Goal: Task Accomplishment & Management: Use online tool/utility

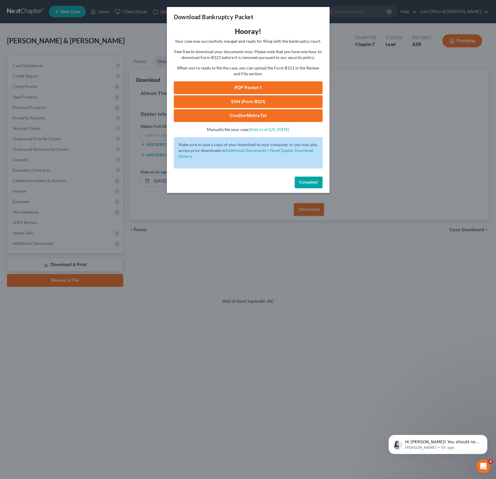
scroll to position [275, 0]
click at [307, 182] on span "Complete!" at bounding box center [308, 182] width 19 height 5
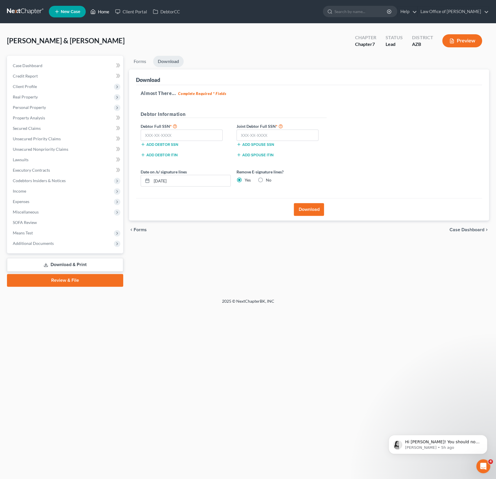
click at [102, 10] on link "Home" at bounding box center [99, 11] width 25 height 10
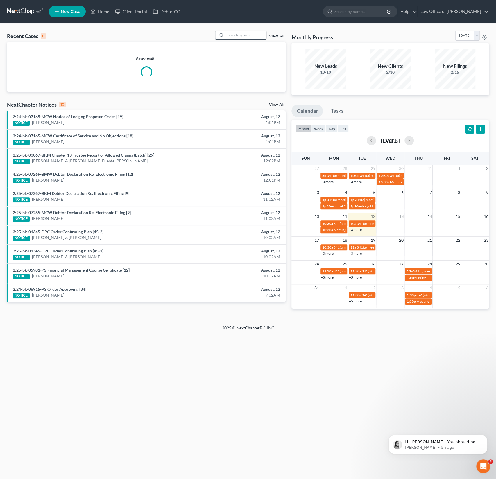
click at [237, 35] on input "search" at bounding box center [245, 35] width 41 height 8
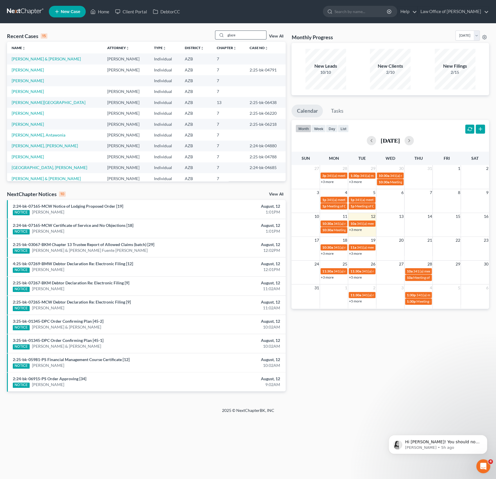
type input "glaze"
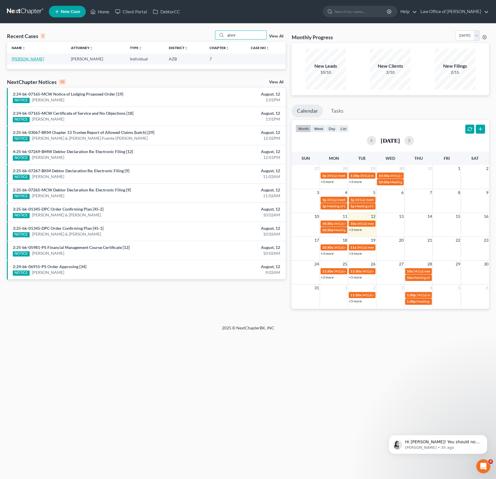
click at [26, 60] on link "[PERSON_NAME]" at bounding box center [28, 58] width 32 height 5
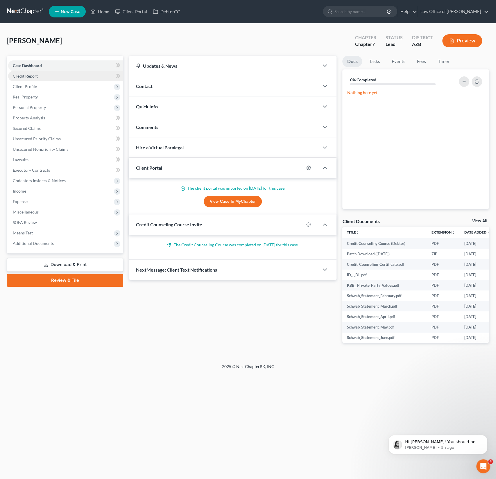
click at [35, 75] on span "Credit Report" at bounding box center [25, 75] width 25 height 5
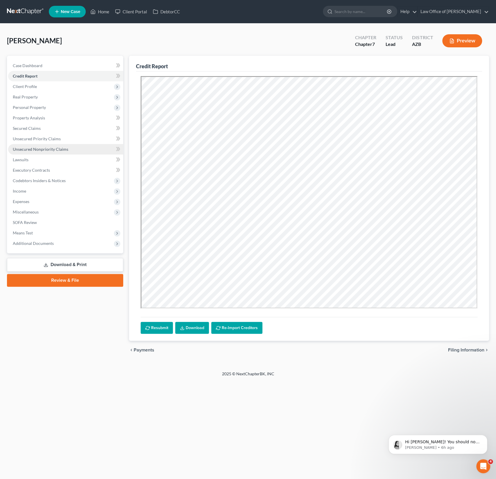
click at [47, 152] on link "Unsecured Nonpriority Claims" at bounding box center [65, 149] width 115 height 10
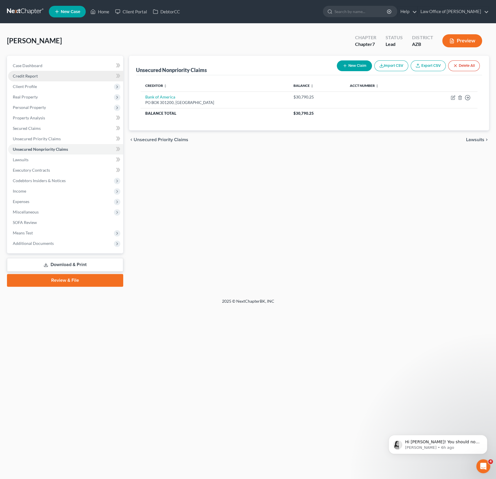
click at [31, 78] on link "Credit Report" at bounding box center [65, 76] width 115 height 10
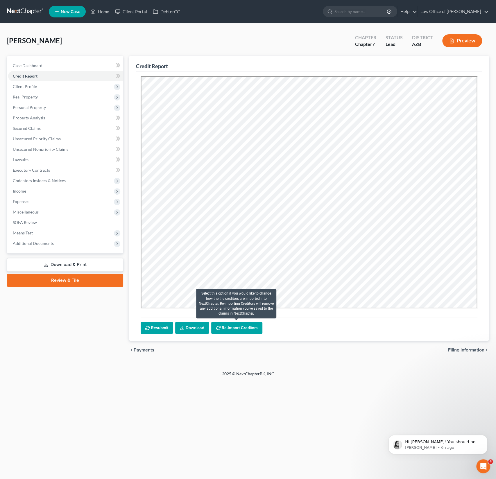
click at [234, 329] on button "Re-Import Creditors" at bounding box center [236, 328] width 51 height 12
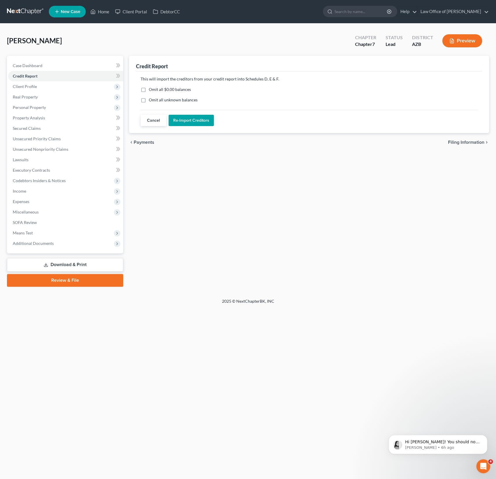
click at [189, 124] on button "Re-Import Creditors" at bounding box center [190, 121] width 45 height 12
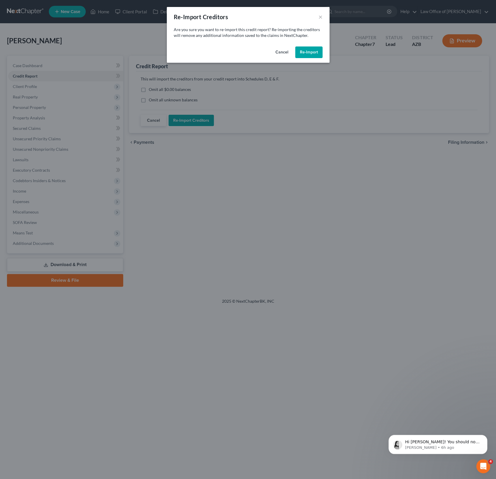
click at [303, 53] on button "Re-Import" at bounding box center [308, 52] width 27 height 12
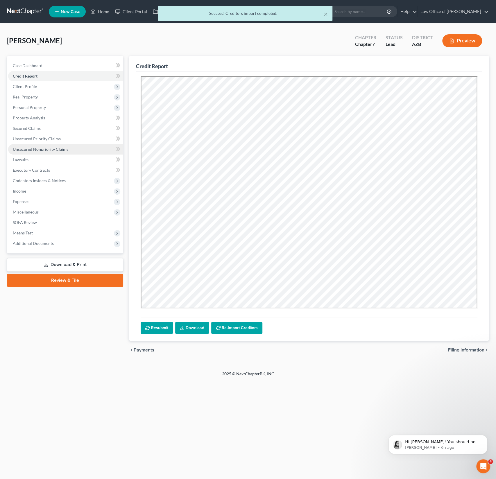
click at [49, 147] on span "Unsecured Nonpriority Claims" at bounding box center [40, 149] width 55 height 5
